Goal: Communication & Community: Answer question/provide support

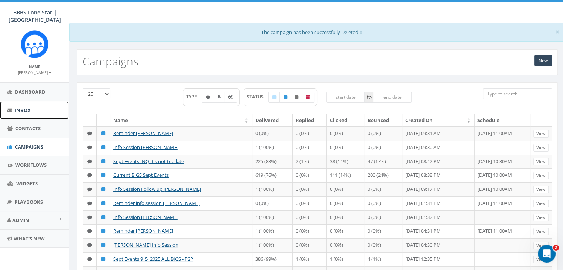
click at [23, 106] on link "Inbox" at bounding box center [34, 110] width 69 height 18
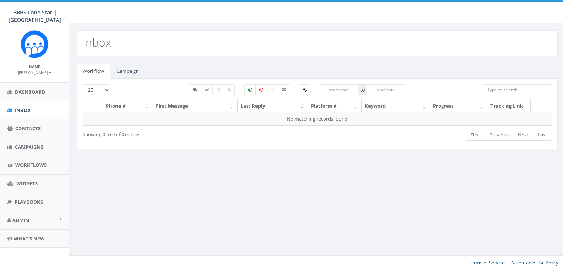
select select
click at [127, 70] on link "Campaign" at bounding box center [128, 71] width 34 height 15
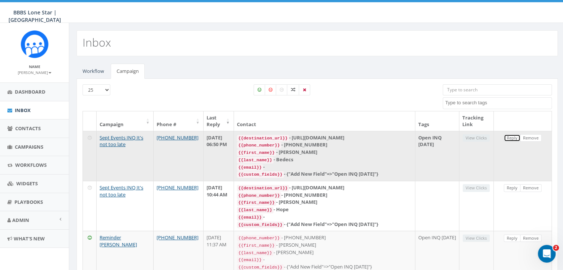
click at [509, 134] on link "Reply" at bounding box center [512, 138] width 17 height 8
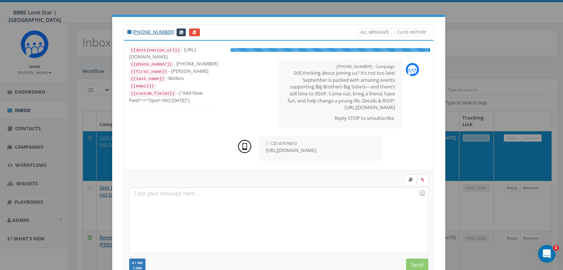
scroll to position [4, 0]
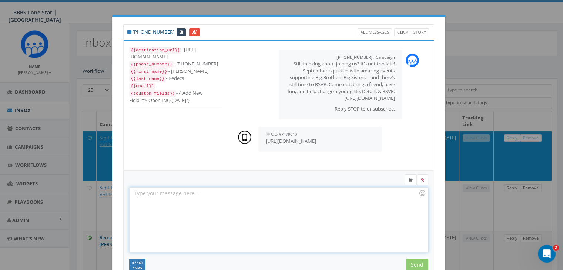
click at [312, 205] on div at bounding box center [278, 220] width 298 height 65
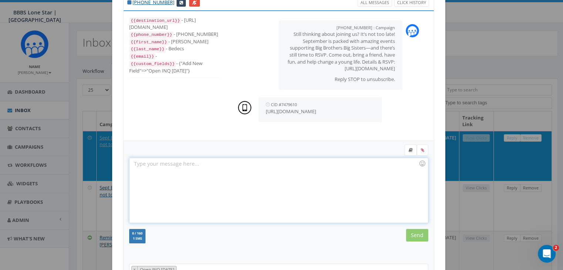
scroll to position [99, 0]
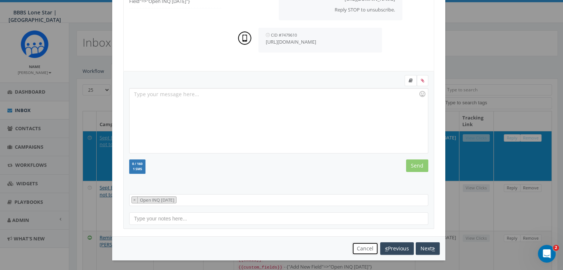
click at [356, 246] on button "Cancel" at bounding box center [365, 248] width 26 height 13
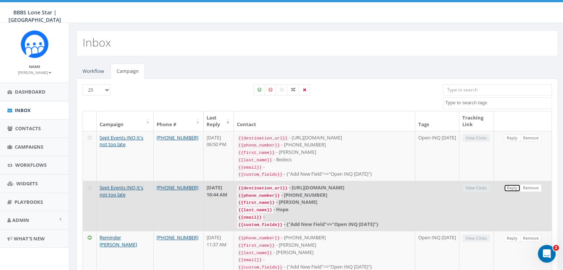
click at [515, 188] on link "Reply" at bounding box center [512, 188] width 17 height 8
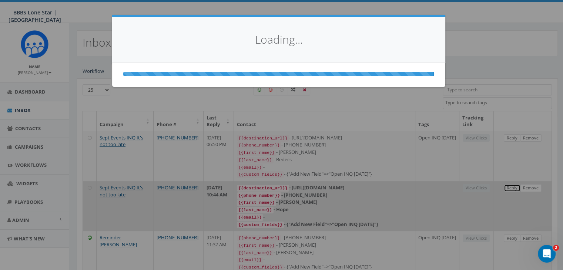
scroll to position [0, 0]
select select
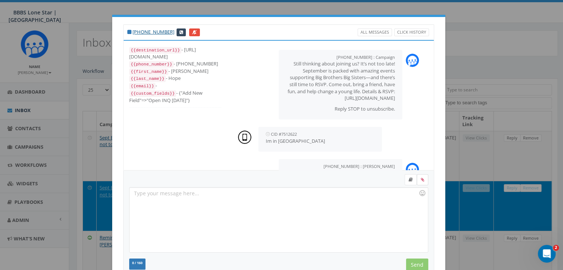
scroll to position [69, 0]
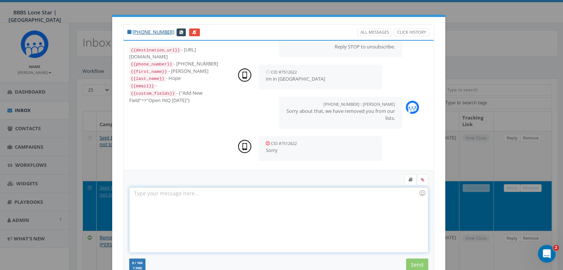
click at [358, 213] on div at bounding box center [278, 220] width 298 height 65
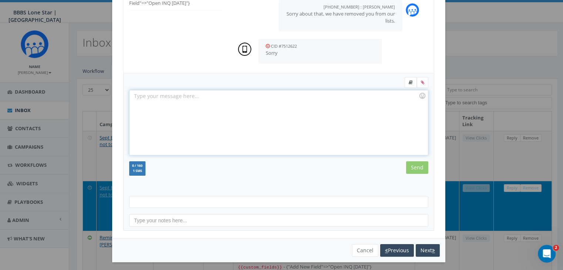
scroll to position [99, 0]
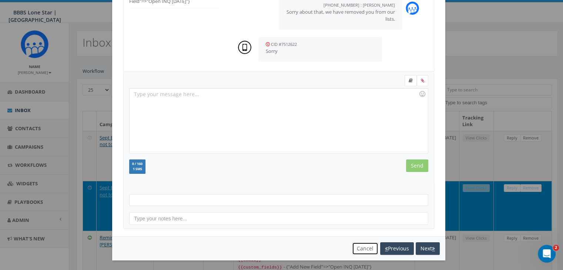
click at [360, 247] on button "Cancel" at bounding box center [365, 248] width 26 height 13
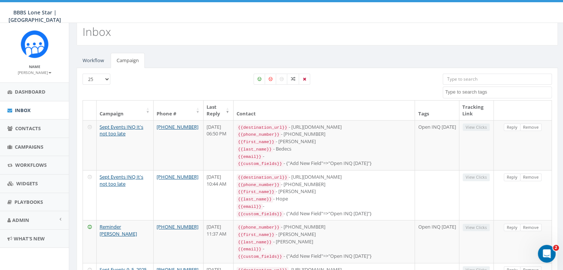
scroll to position [0, 0]
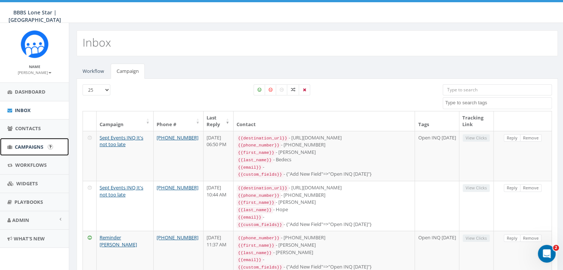
click at [28, 144] on span "Campaigns" at bounding box center [29, 147] width 28 height 7
